Goal: Find specific page/section: Find specific page/section

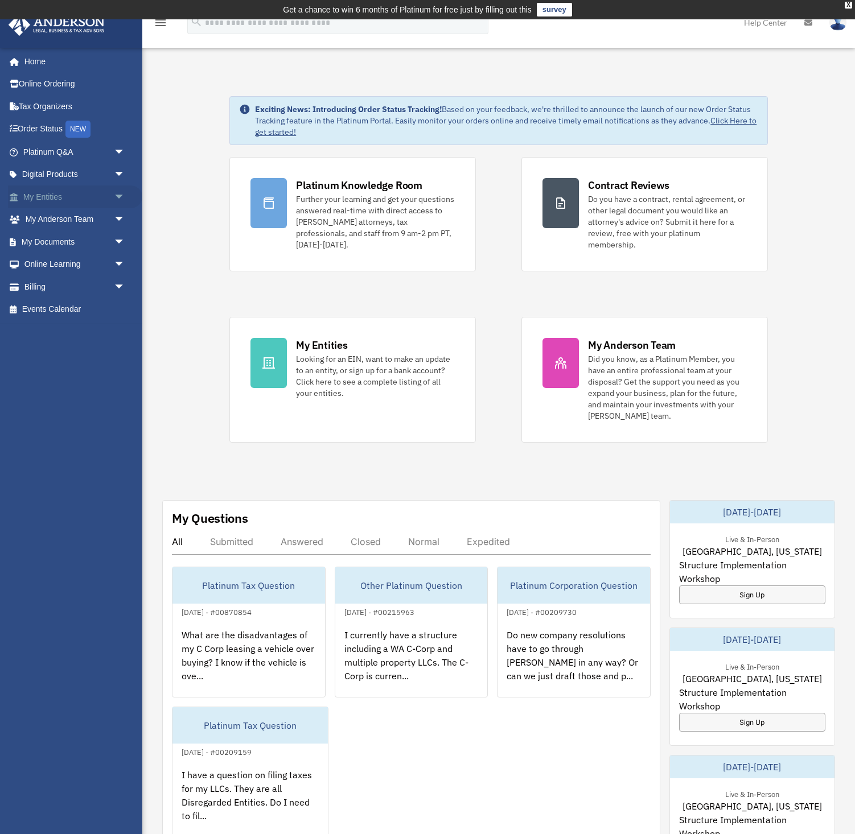
click at [46, 200] on link "My Entities arrow_drop_down" at bounding box center [75, 197] width 134 height 23
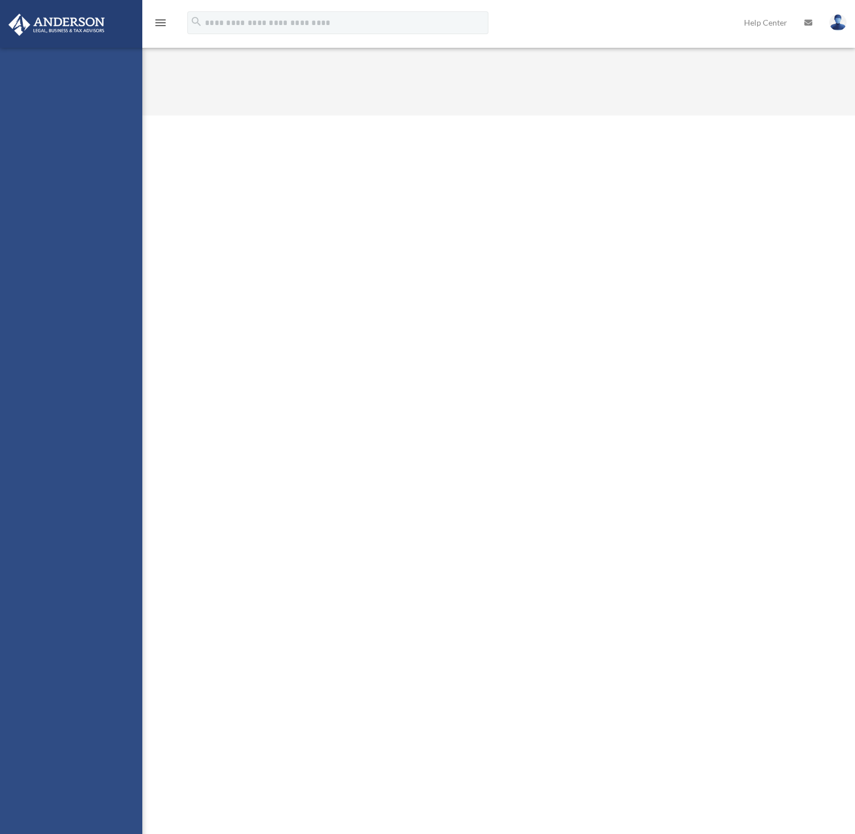
click at [123, 195] on div "[EMAIL_ADDRESS][DOMAIN_NAME] Sign Out [EMAIL_ADDRESS][DOMAIN_NAME] Home Online …" at bounding box center [71, 465] width 142 height 834
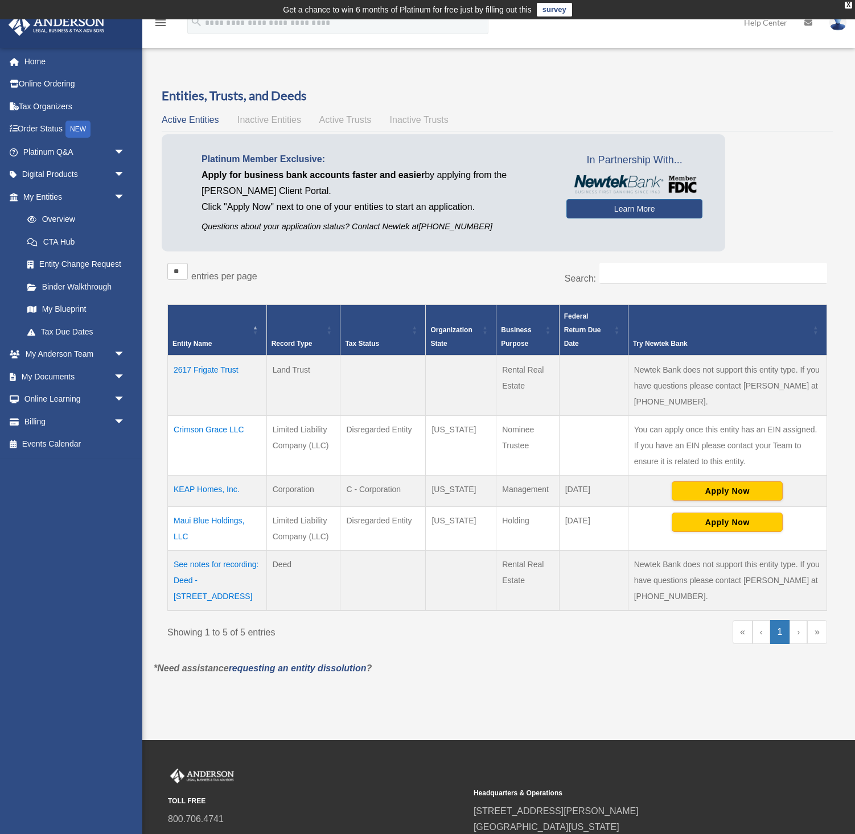
click at [213, 491] on td "KEAP Homes, Inc." at bounding box center [217, 491] width 99 height 31
